Goal: Entertainment & Leisure: Browse casually

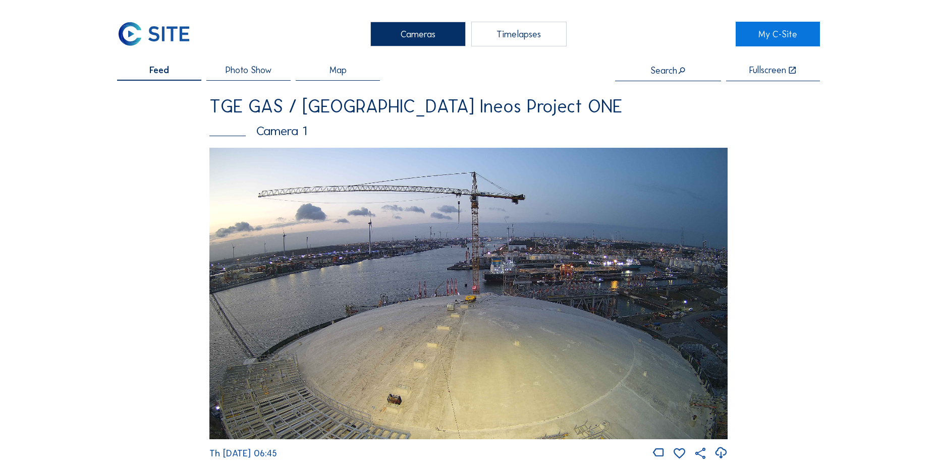
scroll to position [656, 0]
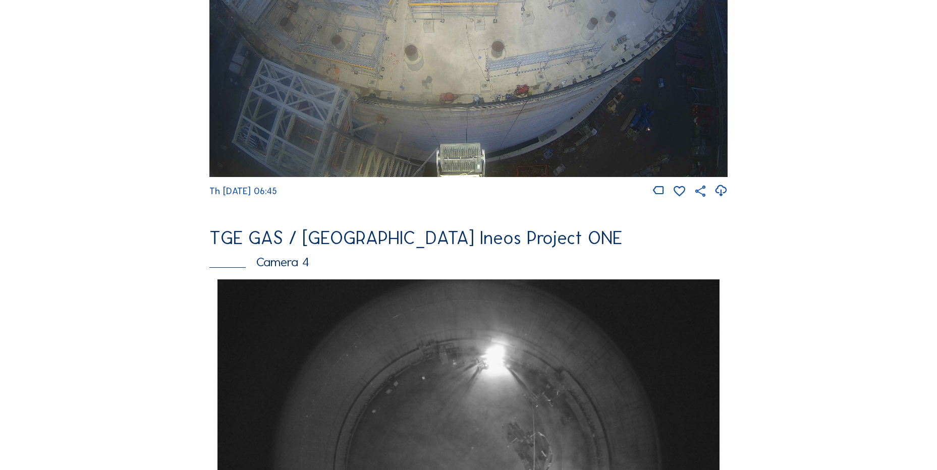
click at [95, 240] on div "Cameras Timelapses My C-Site Feed Photo Show Map Search Fullscreen TGE GAS / An…" at bounding box center [468, 471] width 937 height 2254
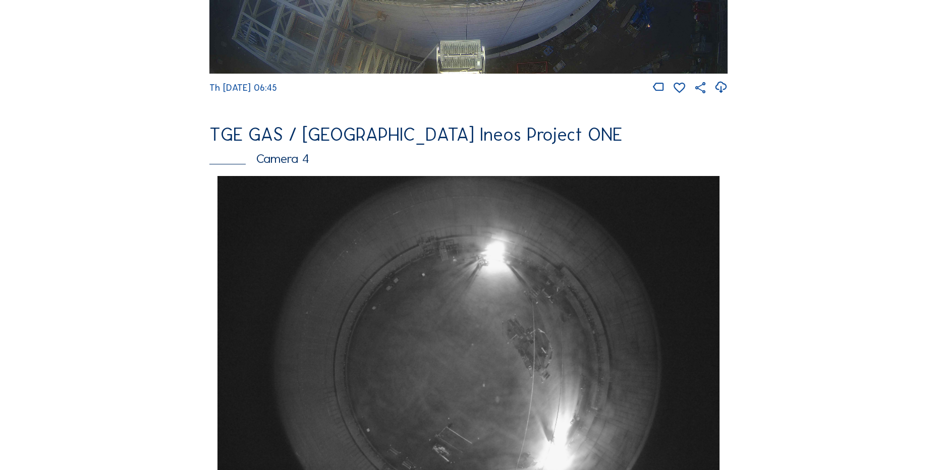
scroll to position [857, 0]
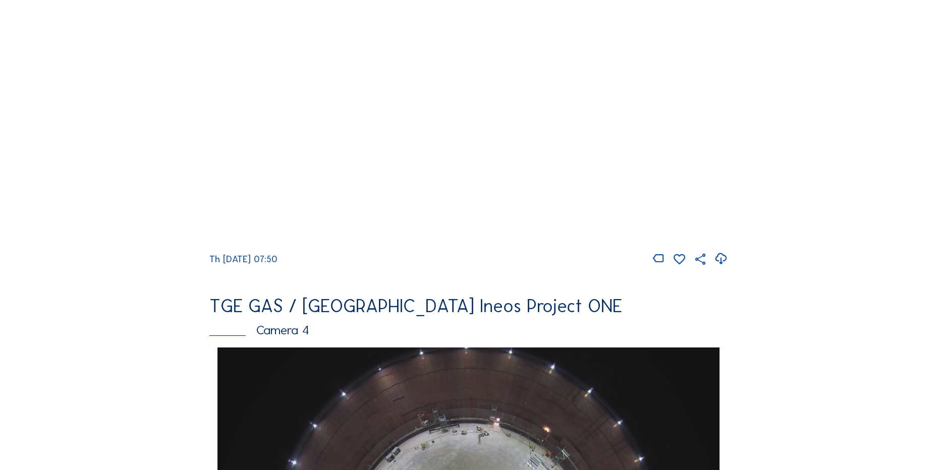
scroll to position [605, 0]
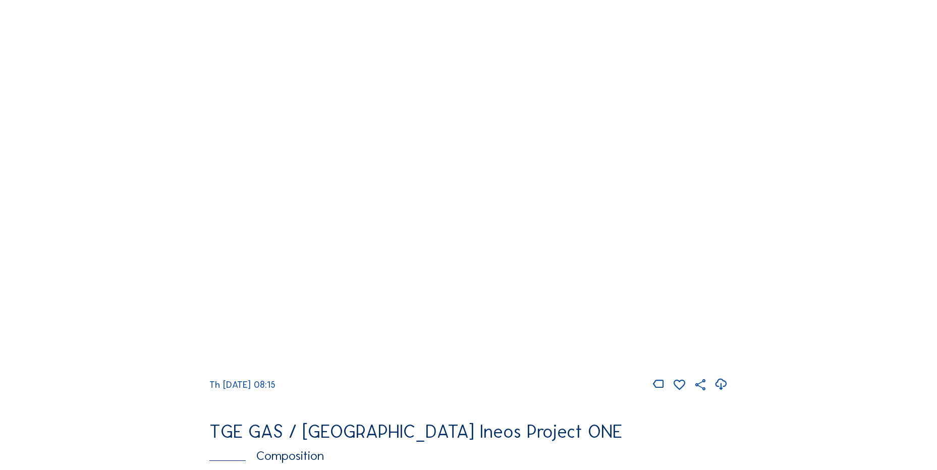
scroll to position [958, 0]
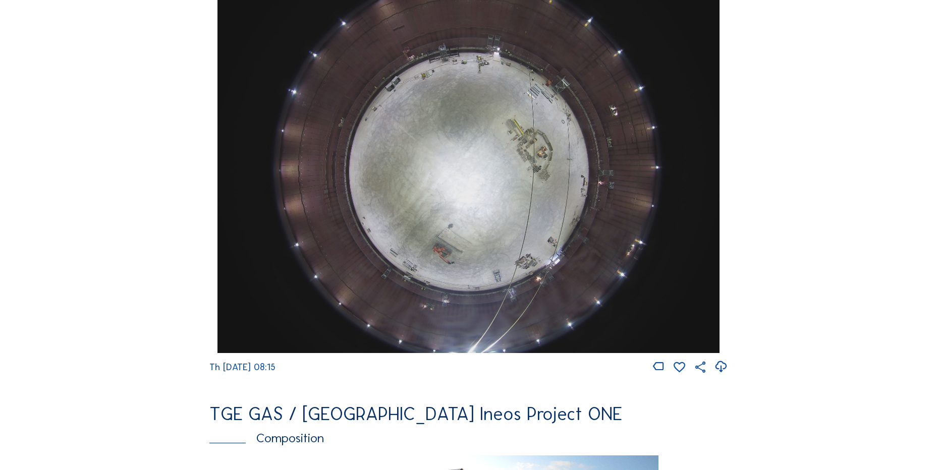
click at [723, 373] on icon at bounding box center [721, 367] width 14 height 17
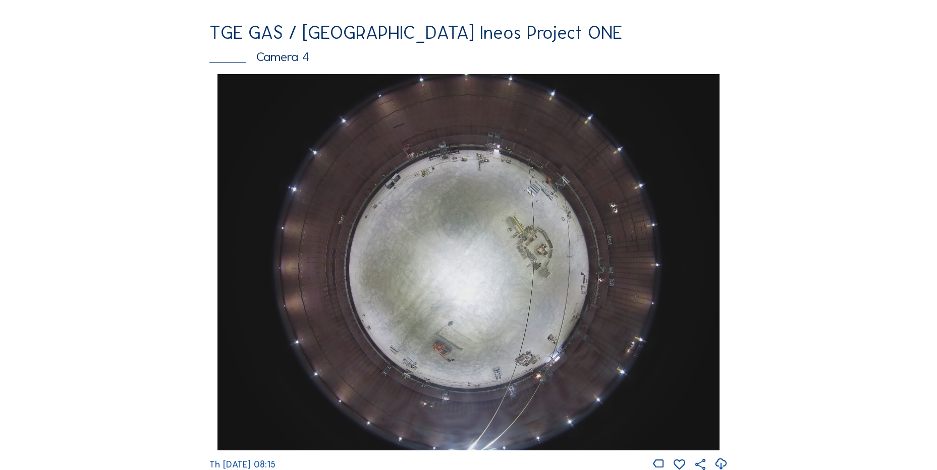
scroll to position [757, 0]
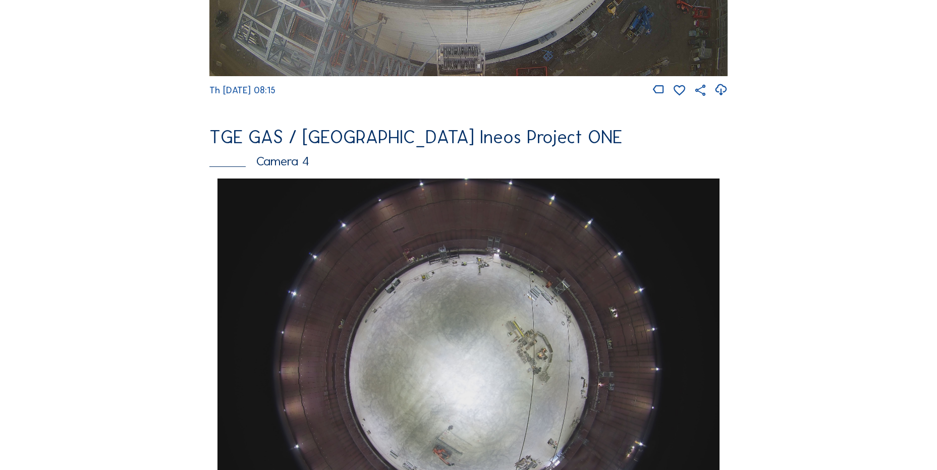
click at [130, 211] on div "Feed Photo Show Map Search Fullscreen TGE GAS / [GEOGRAPHIC_DATA] Ineos Project…" at bounding box center [468, 182] width 703 height 1746
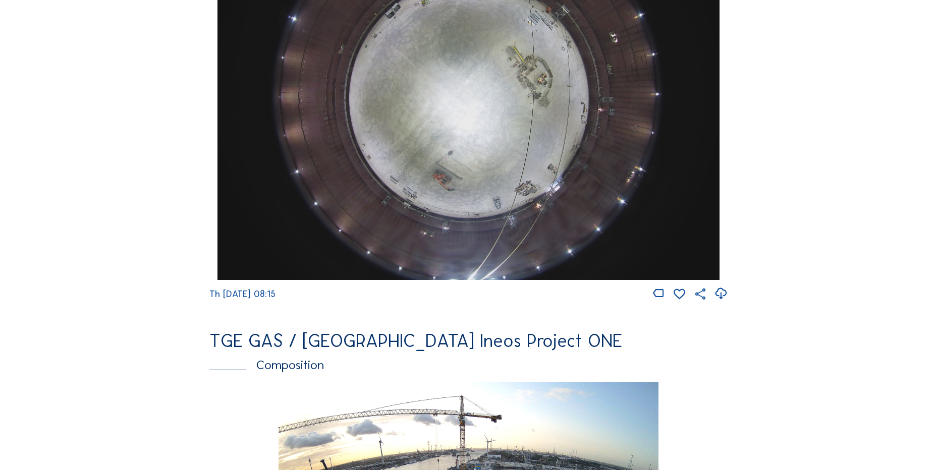
scroll to position [908, 0]
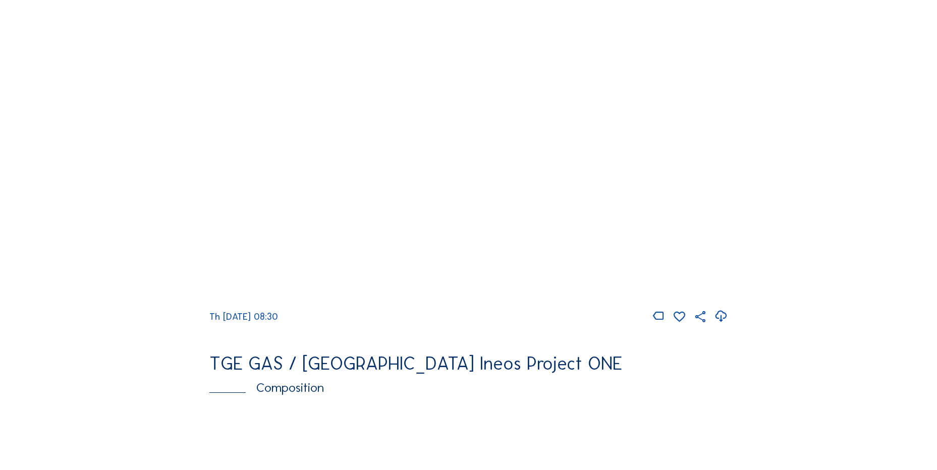
scroll to position [997, 0]
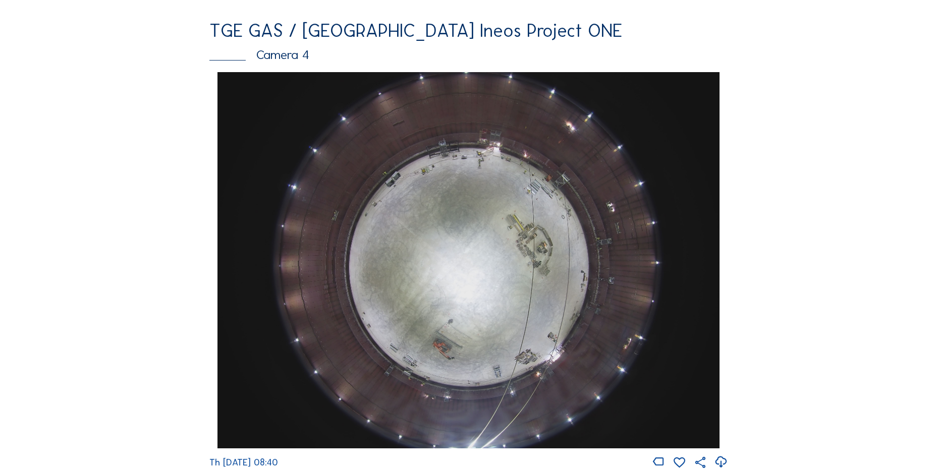
scroll to position [908, 0]
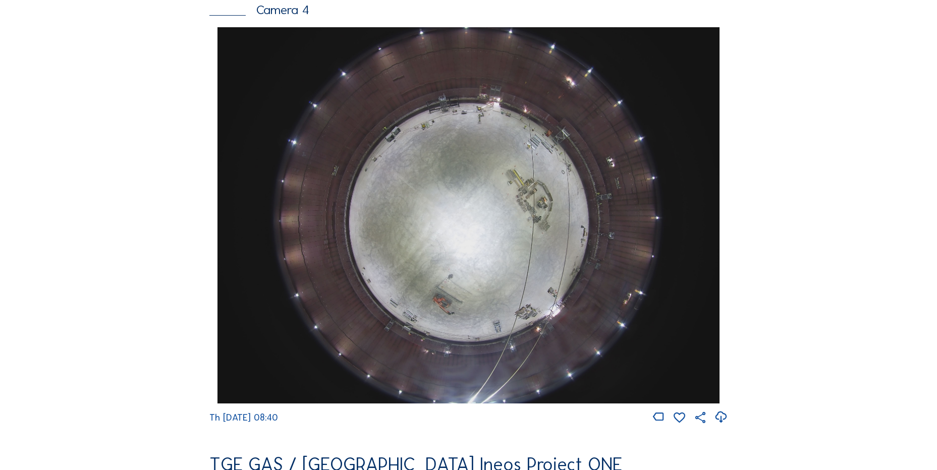
click at [722, 423] on icon at bounding box center [721, 417] width 14 height 17
click at [149, 226] on div "Feed Photo Show Map Search Fullscreen TGE GAS / Antwerpen Ineos Project ONE Cam…" at bounding box center [468, 31] width 703 height 1746
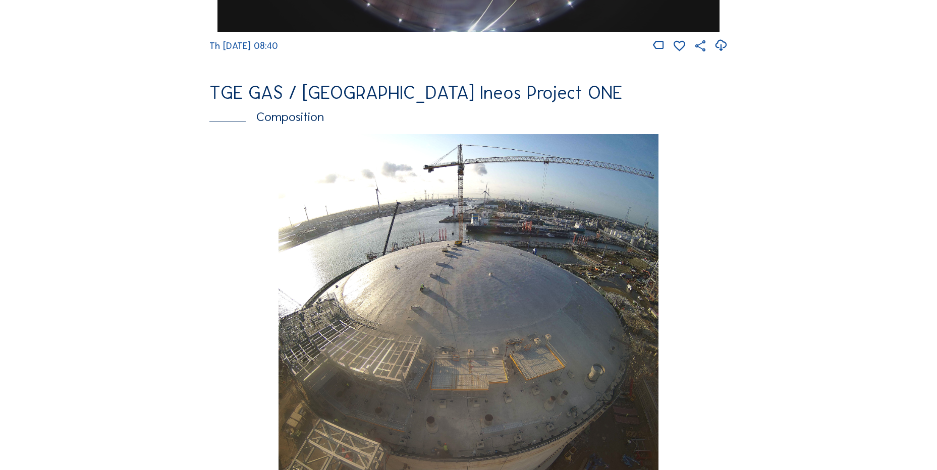
scroll to position [1463, 0]
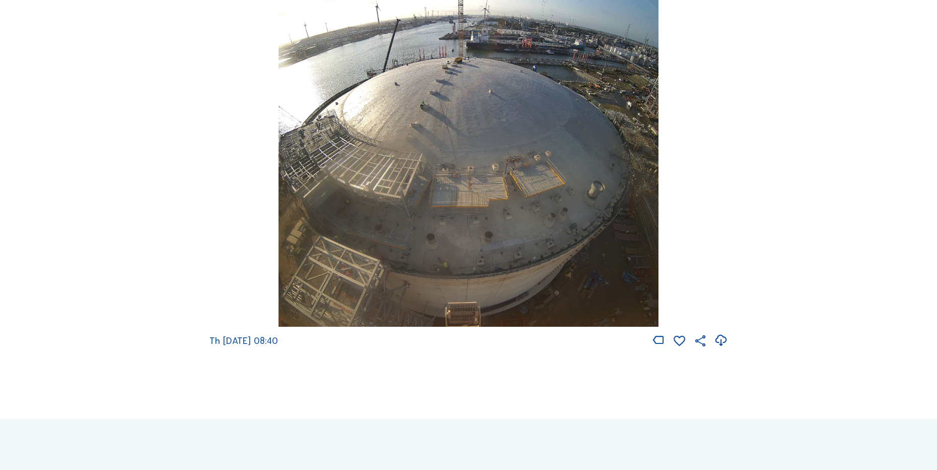
click at [727, 349] on icon at bounding box center [721, 340] width 14 height 17
drag, startPoint x: 242, startPoint y: 205, endPoint x: 256, endPoint y: 281, distance: 77.5
click at [241, 205] on div "Th 04 Sep 2025 08:40" at bounding box center [468, 149] width 518 height 397
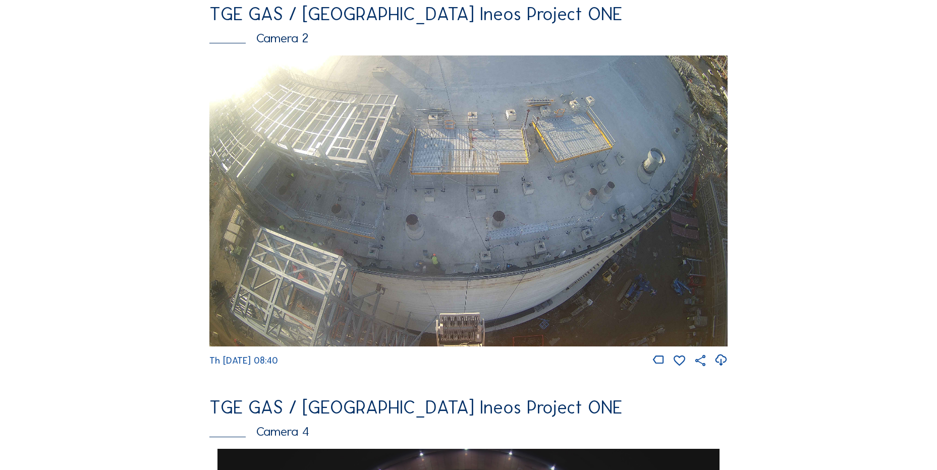
scroll to position [504, 0]
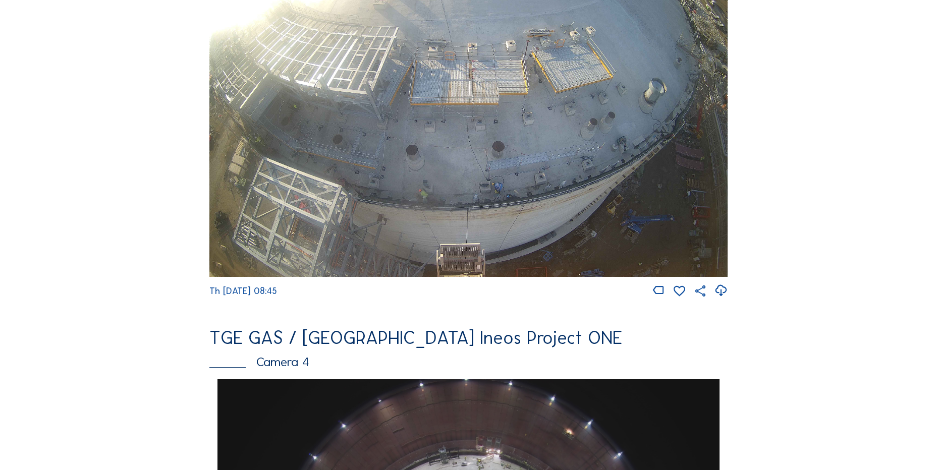
scroll to position [555, 0]
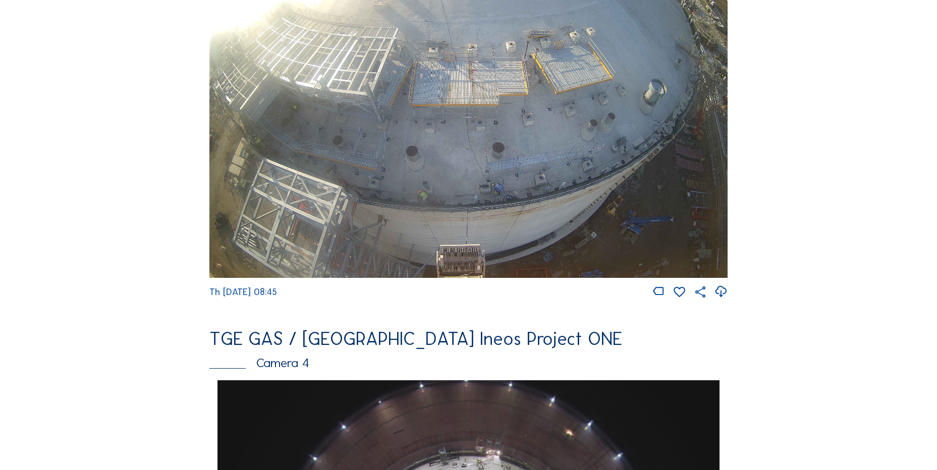
click at [725, 295] on icon at bounding box center [721, 291] width 14 height 17
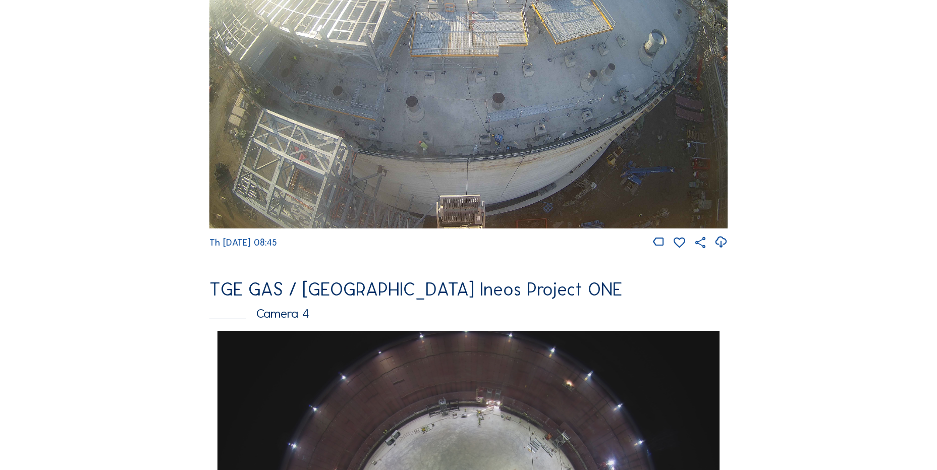
scroll to position [605, 0]
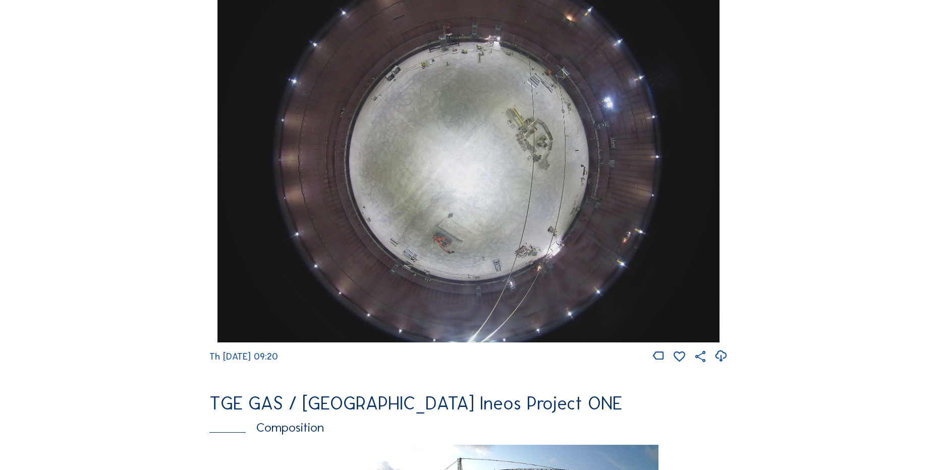
scroll to position [1009, 0]
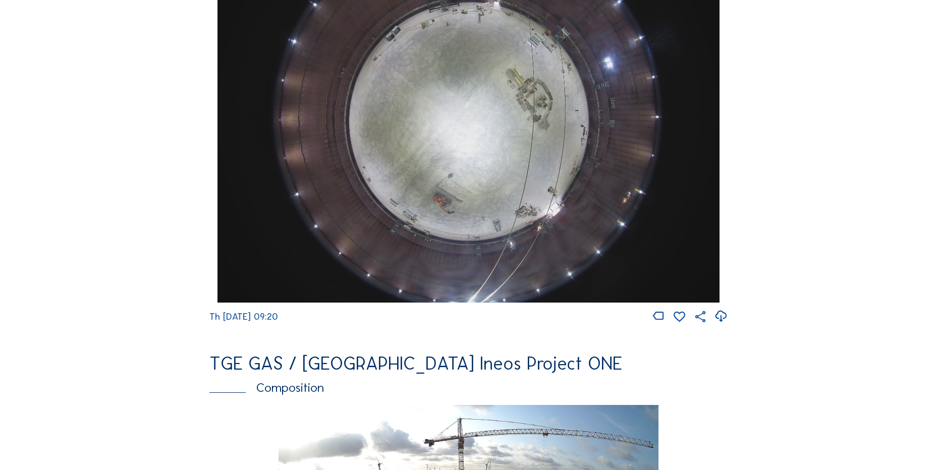
click at [727, 318] on div at bounding box center [721, 317] width 14 height 14
click at [723, 323] on icon at bounding box center [721, 316] width 14 height 17
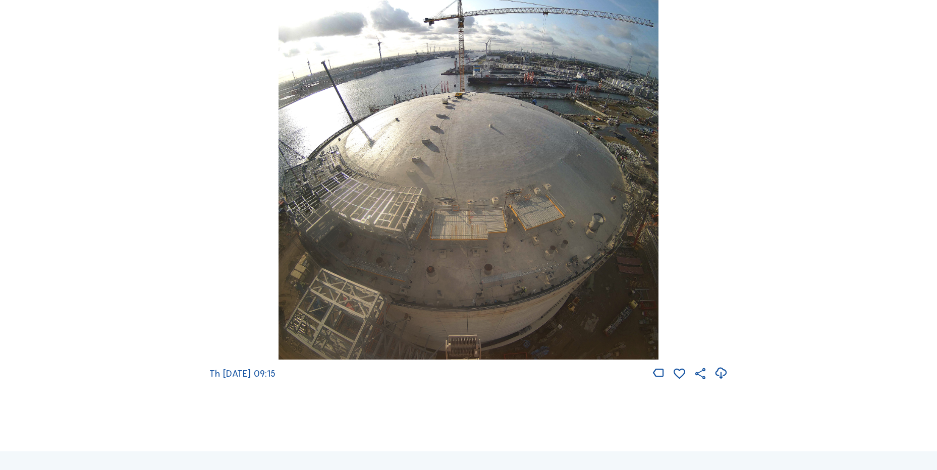
scroll to position [1412, 0]
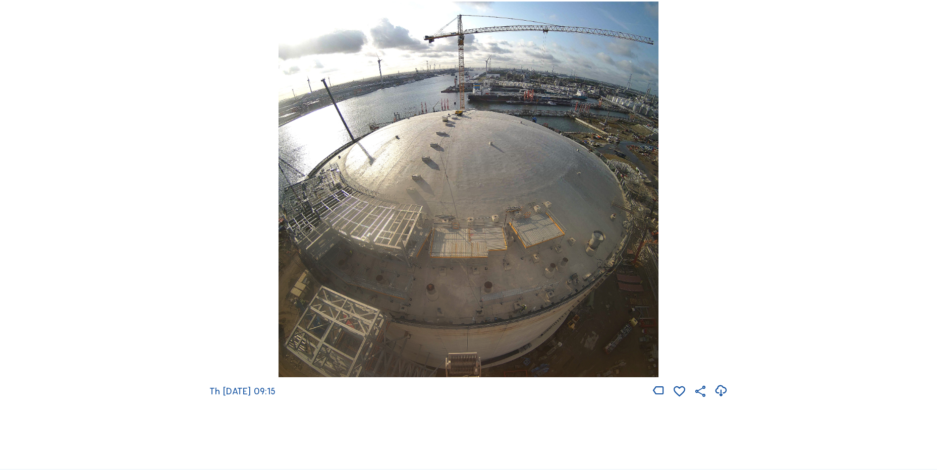
click at [726, 398] on icon at bounding box center [721, 391] width 14 height 17
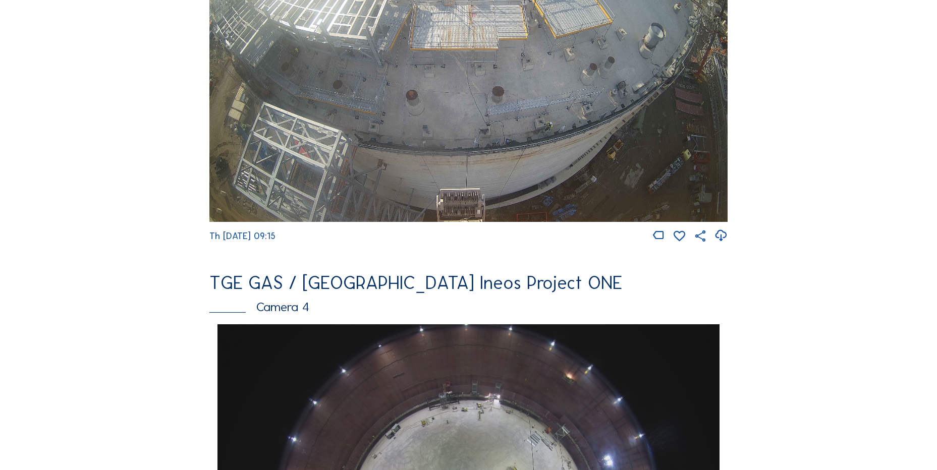
scroll to position [605, 0]
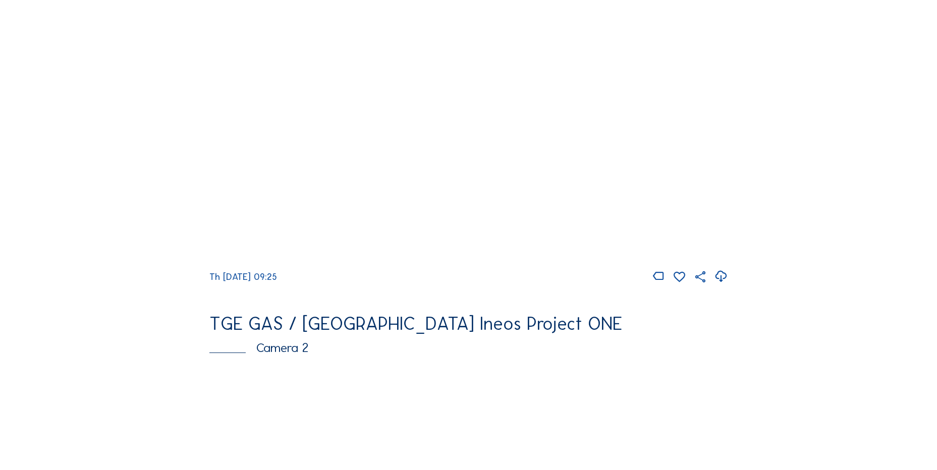
scroll to position [50, 0]
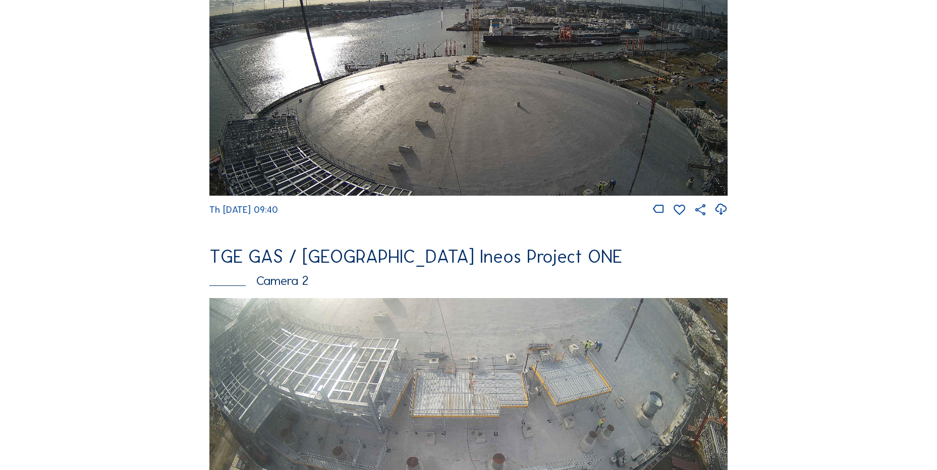
scroll to position [151, 0]
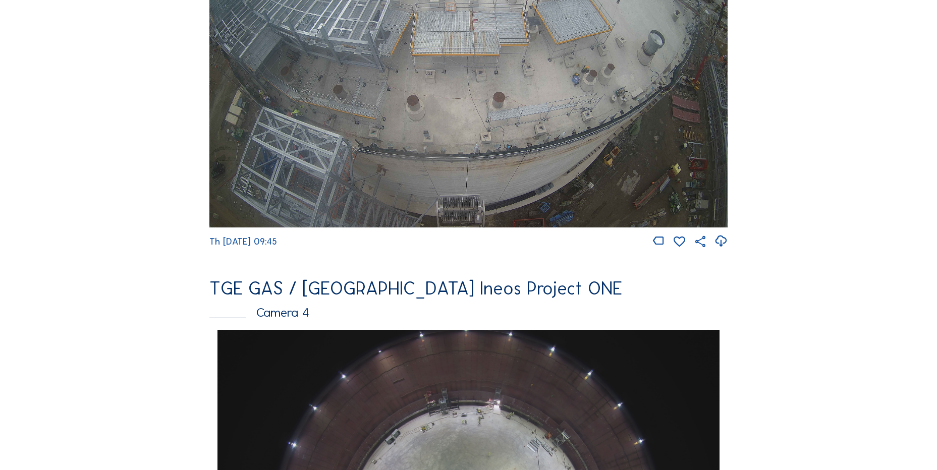
scroll to position [706, 0]
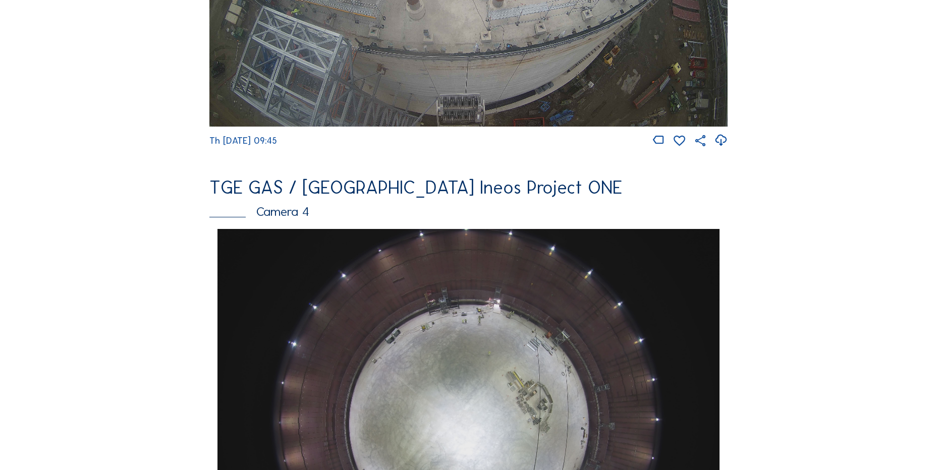
click at [727, 149] on icon at bounding box center [721, 140] width 14 height 17
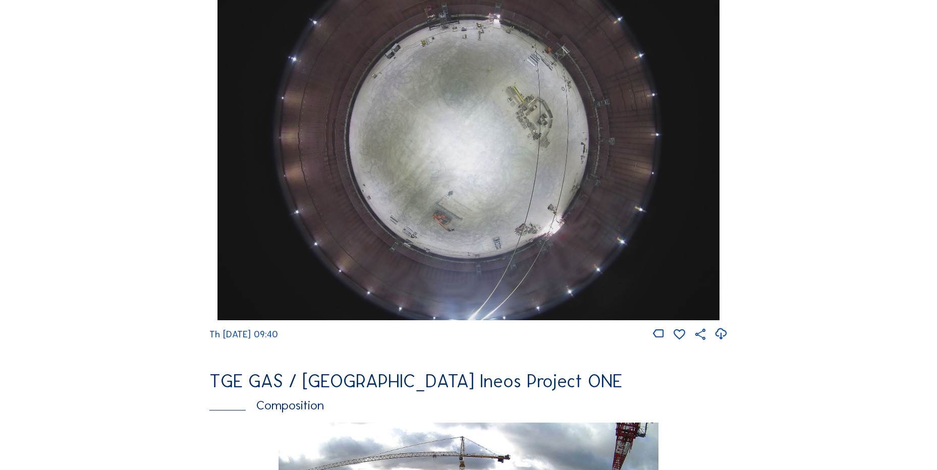
scroll to position [1009, 0]
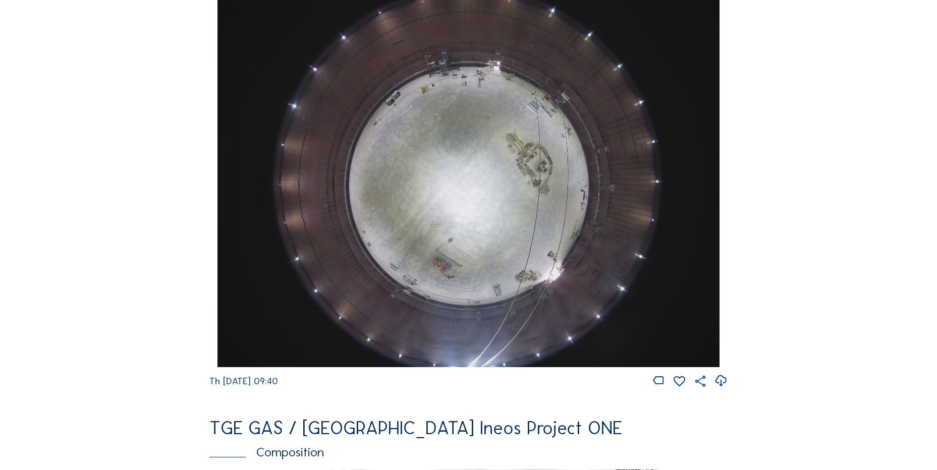
scroll to position [958, 0]
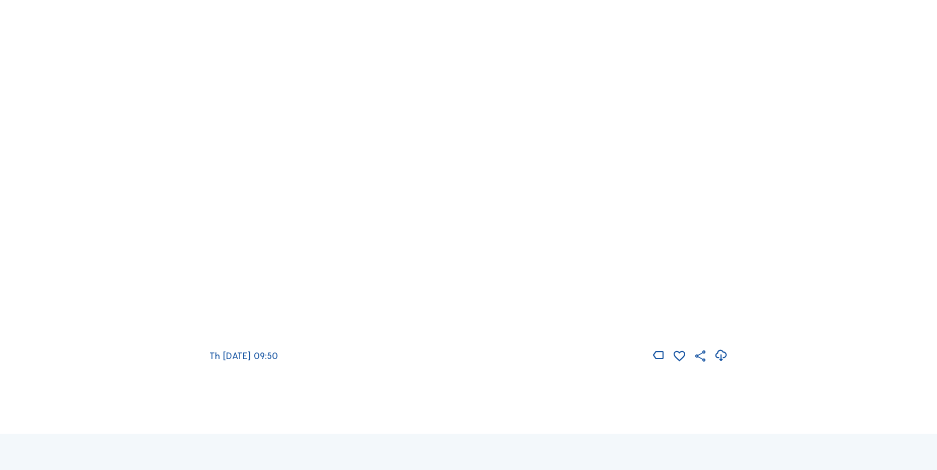
scroll to position [1463, 0]
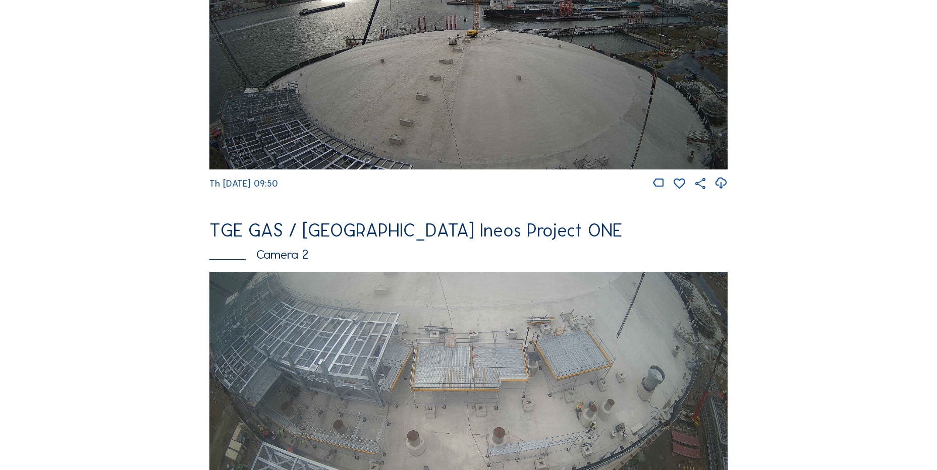
scroll to position [252, 0]
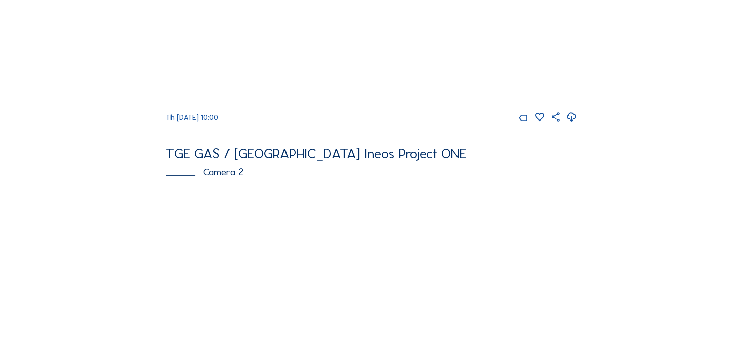
scroll to position [404, 0]
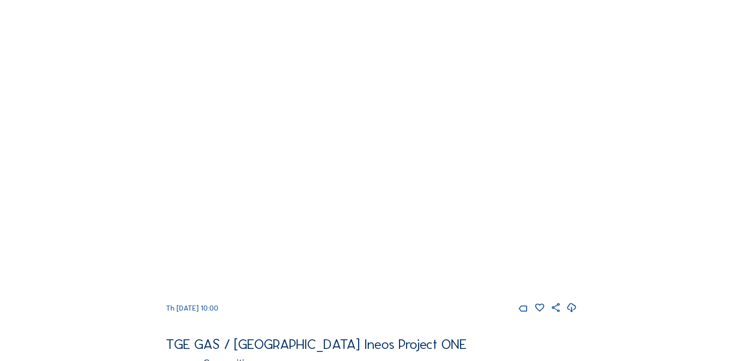
scroll to position [706, 0]
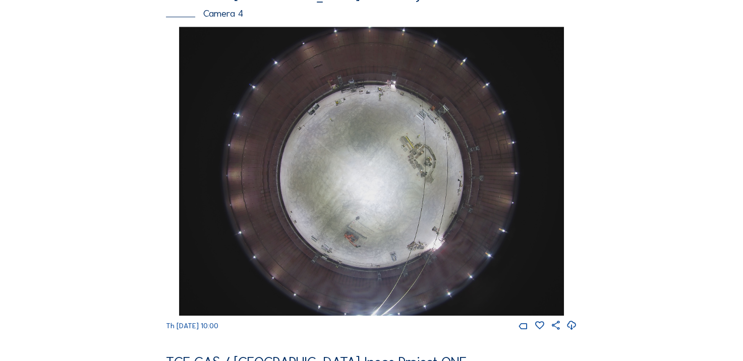
click at [60, 145] on div "Cameras Timelapses My C-Site Feed Photo Show Map Search Fullscreen TGE GAS / [G…" at bounding box center [371, 166] width 743 height 1745
click at [113, 197] on div "Feed Photo Show Map Search Fullscreen TGE GAS / [GEOGRAPHIC_DATA] Ineos Project…" at bounding box center [371, 22] width 557 height 1354
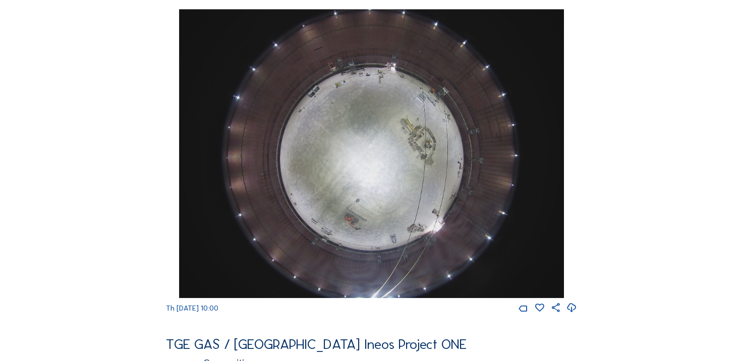
scroll to position [706, 0]
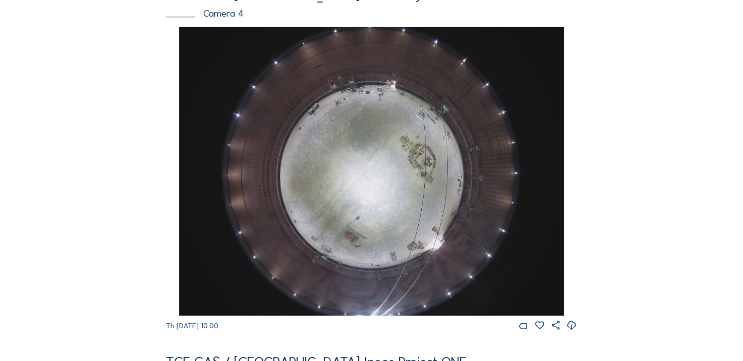
click at [95, 227] on div "Feed Photo Show Map Search Fullscreen TGE GAS / [GEOGRAPHIC_DATA] Ineos Project…" at bounding box center [371, 22] width 557 height 1354
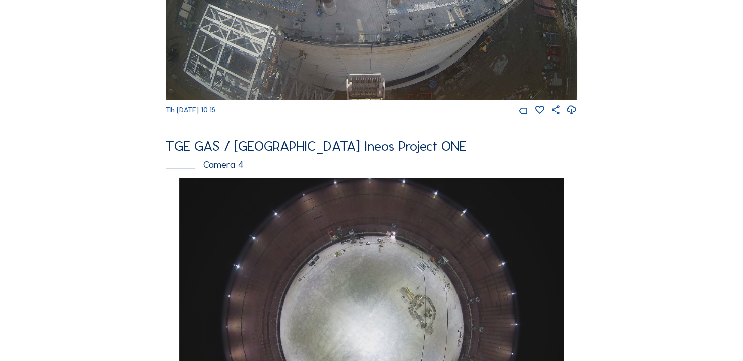
scroll to position [252, 0]
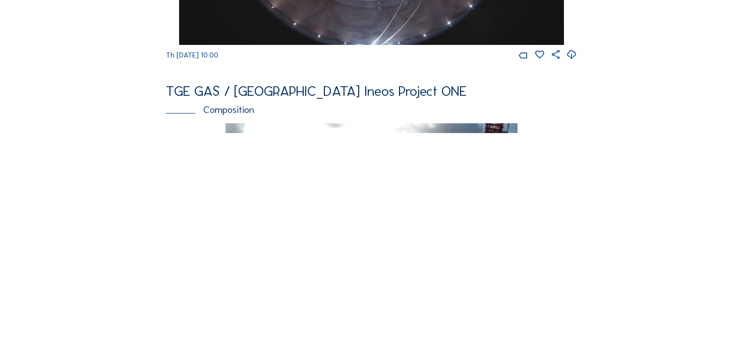
scroll to position [1110, 0]
